Goal: Information Seeking & Learning: Learn about a topic

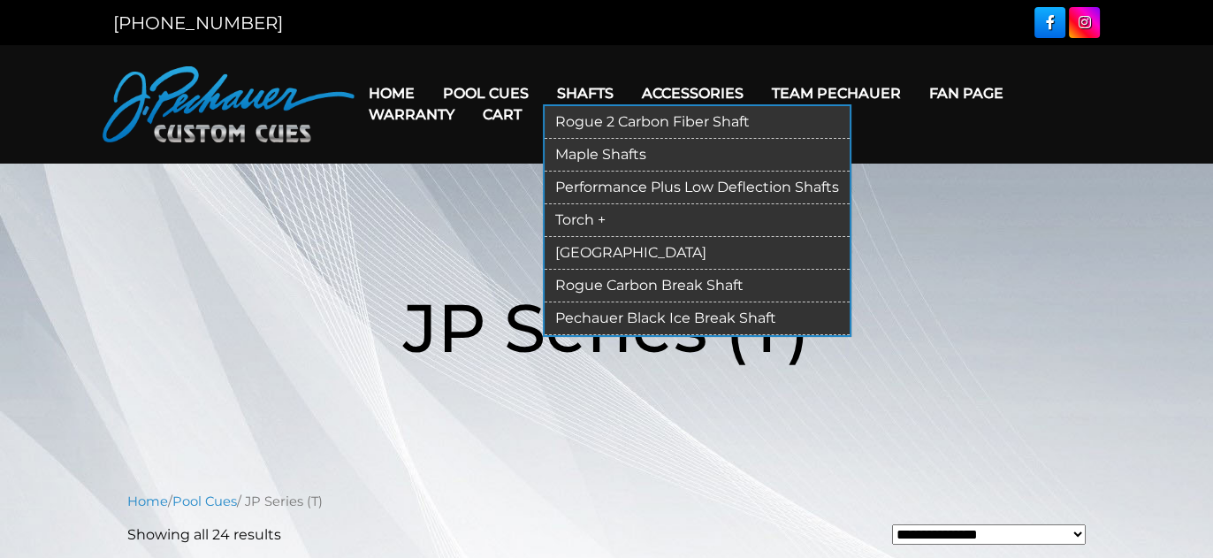
click at [581, 93] on link "Shafts" at bounding box center [585, 93] width 85 height 45
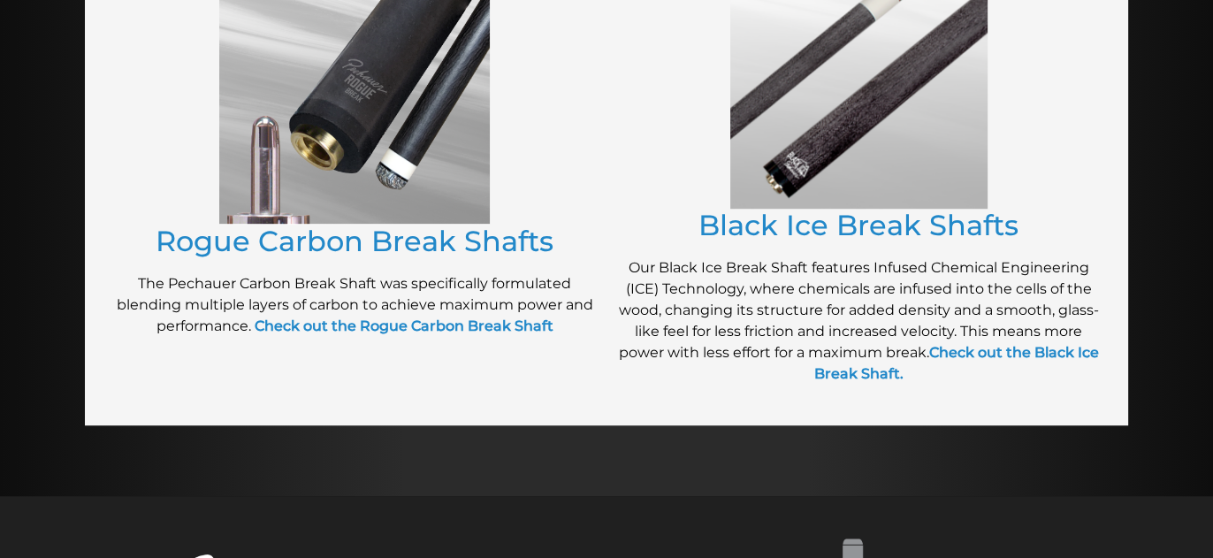
scroll to position [1446, 0]
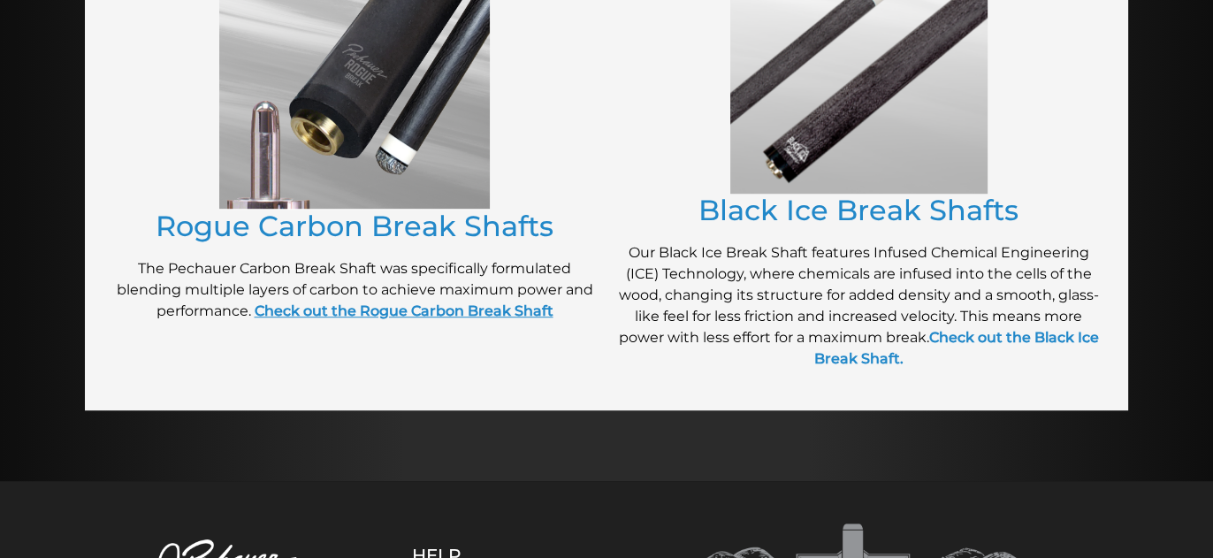
click at [405, 308] on link "Check out the Rogue Carbon Break Shaft" at bounding box center [404, 310] width 299 height 17
